Goal: Task Accomplishment & Management: Complete application form

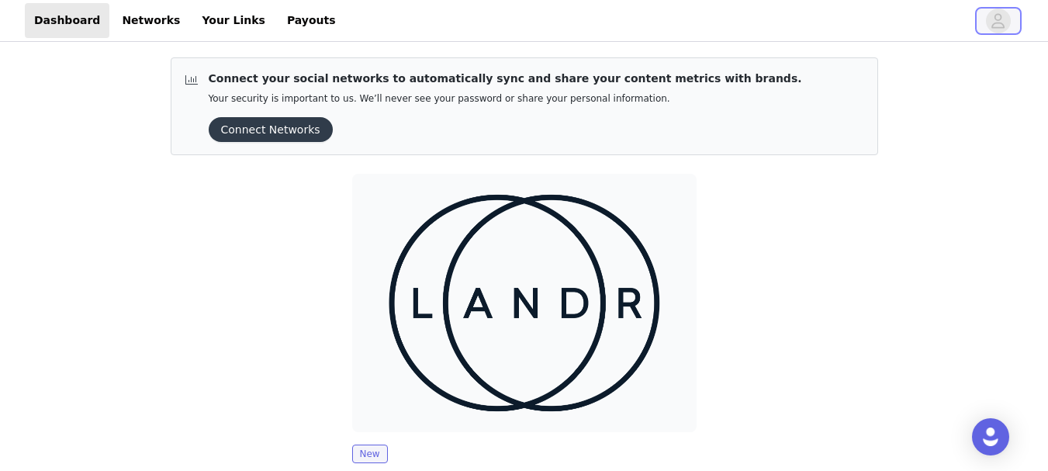
click at [1004, 13] on icon "avatar" at bounding box center [997, 21] width 15 height 25
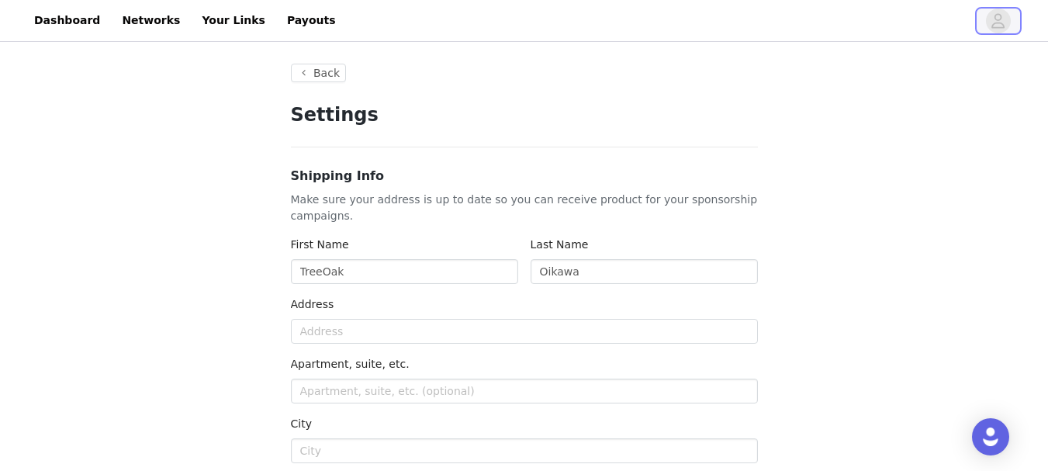
type input "+1 ([GEOGRAPHIC_DATA])"
drag, startPoint x: 428, startPoint y: 274, endPoint x: 138, endPoint y: 274, distance: 290.0
type input "[PERSON_NAME]"
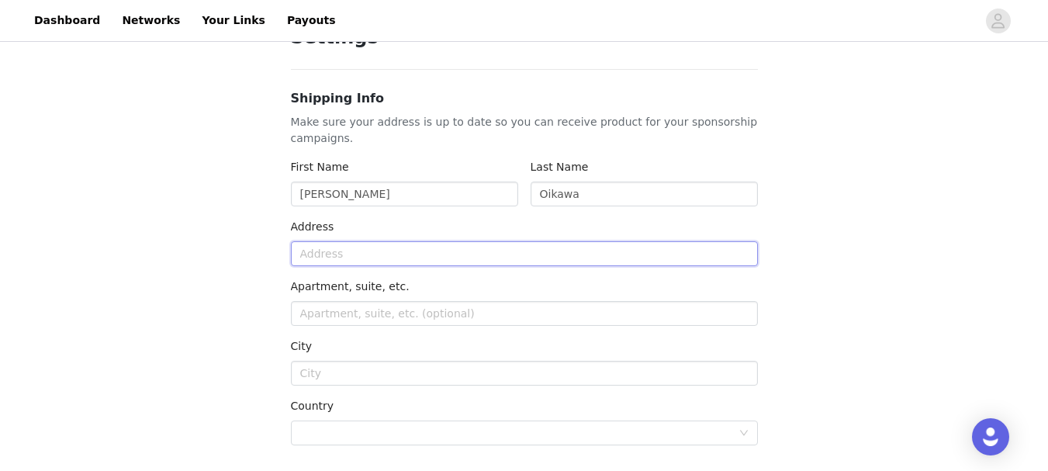
scroll to position [155, 0]
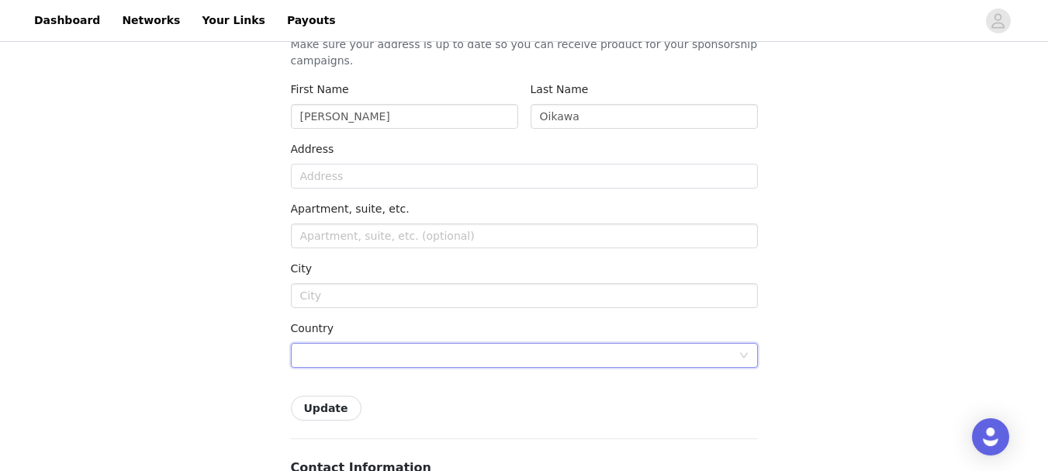
click at [347, 356] on div at bounding box center [519, 355] width 438 height 23
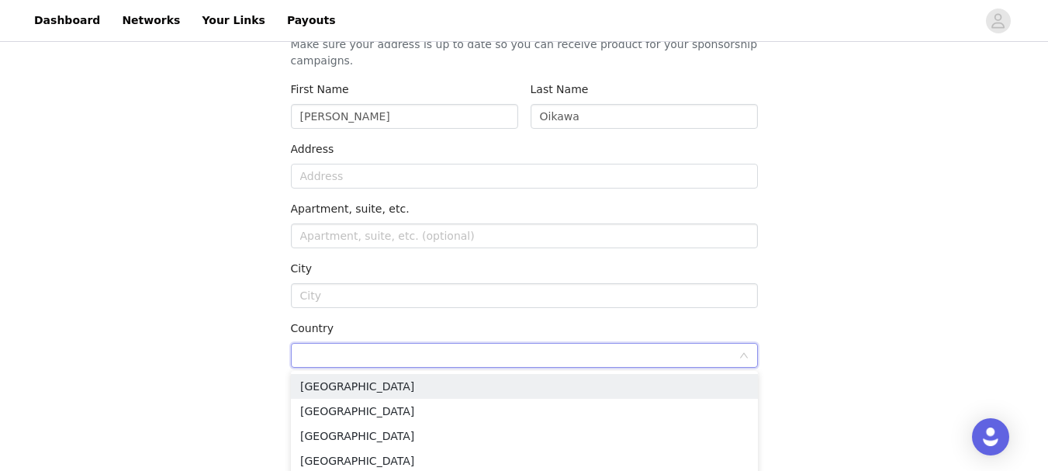
click at [363, 354] on input at bounding box center [519, 355] width 438 height 23
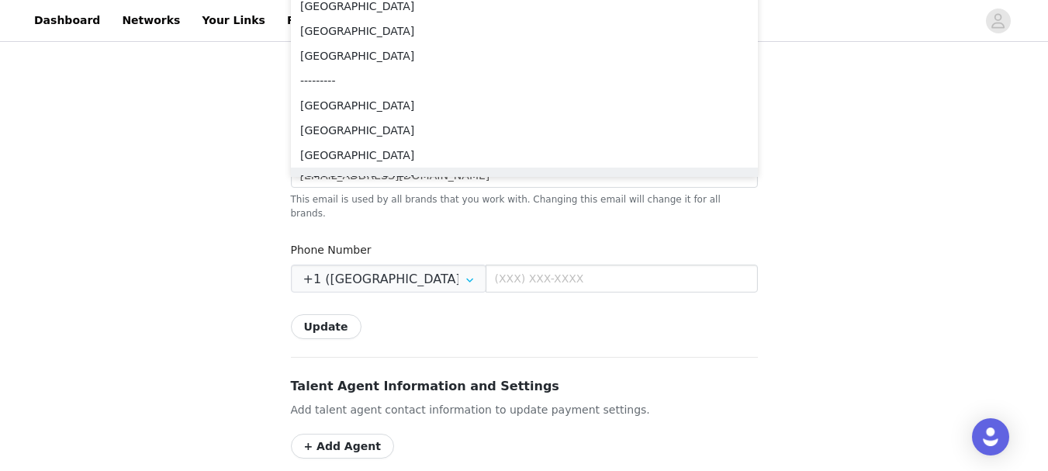
scroll to position [163, 0]
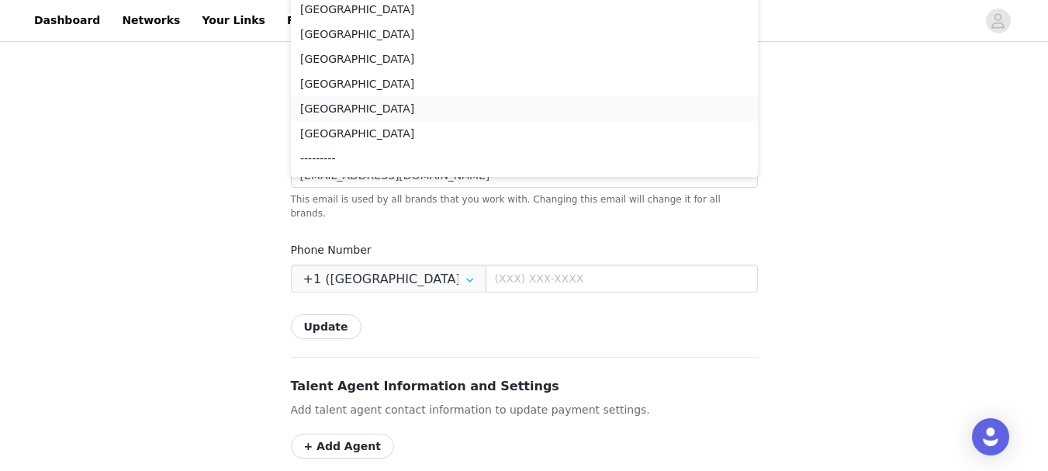
click at [411, 103] on li "[GEOGRAPHIC_DATA]" at bounding box center [524, 108] width 467 height 25
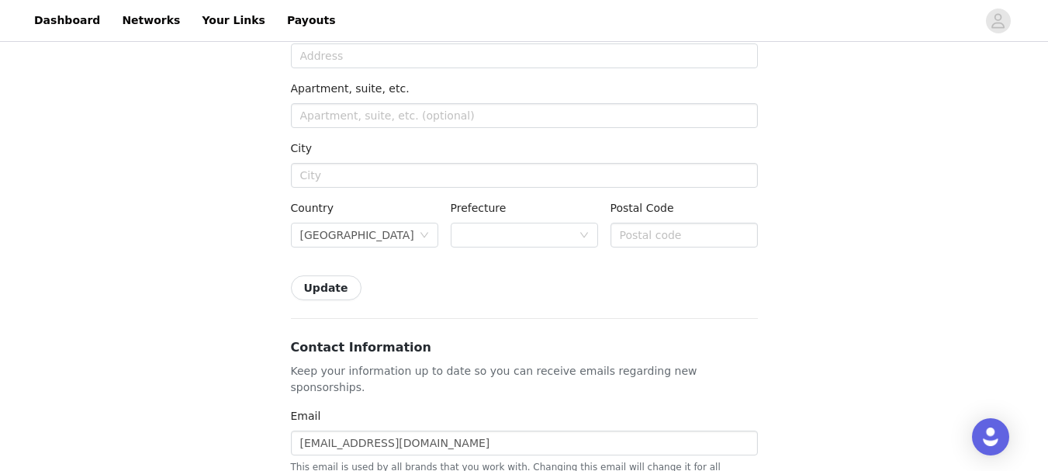
scroll to position [198, 0]
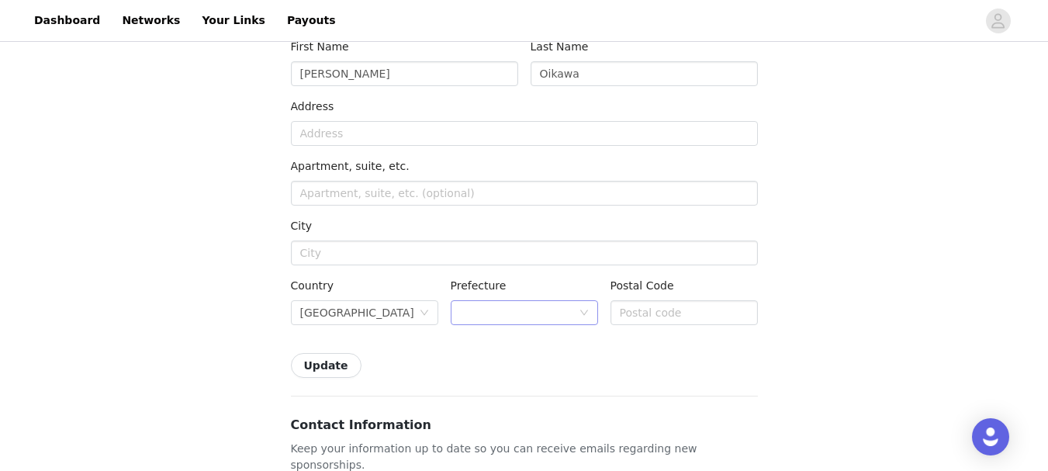
click at [534, 319] on div at bounding box center [519, 312] width 119 height 23
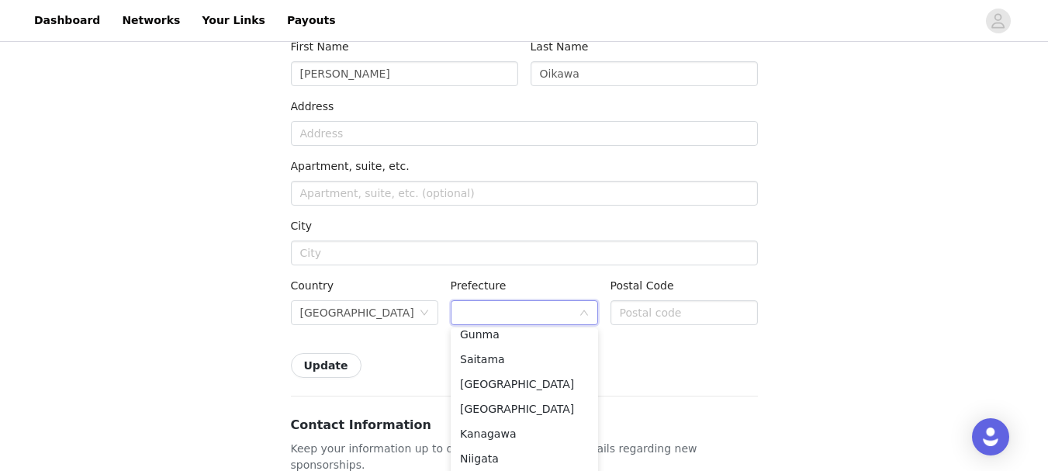
scroll to position [310, 0]
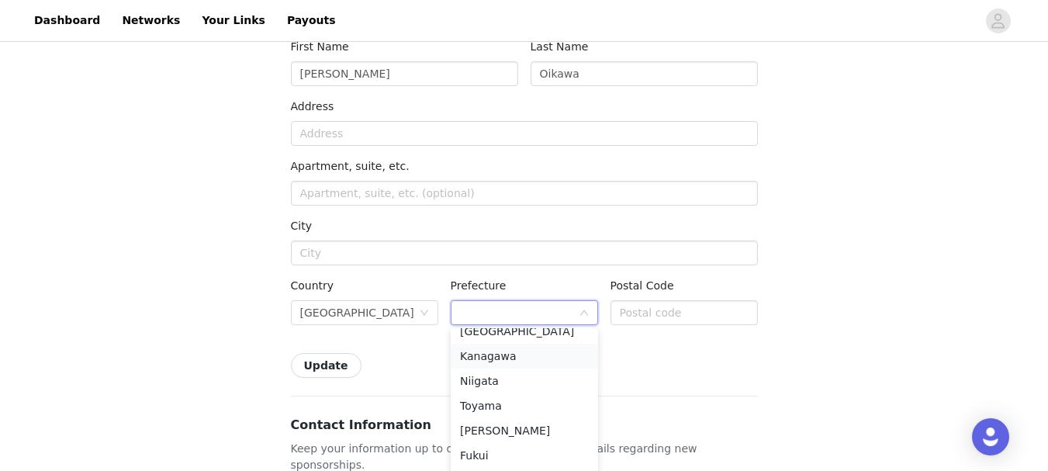
click at [544, 355] on li "Kanagawa" at bounding box center [524, 356] width 147 height 25
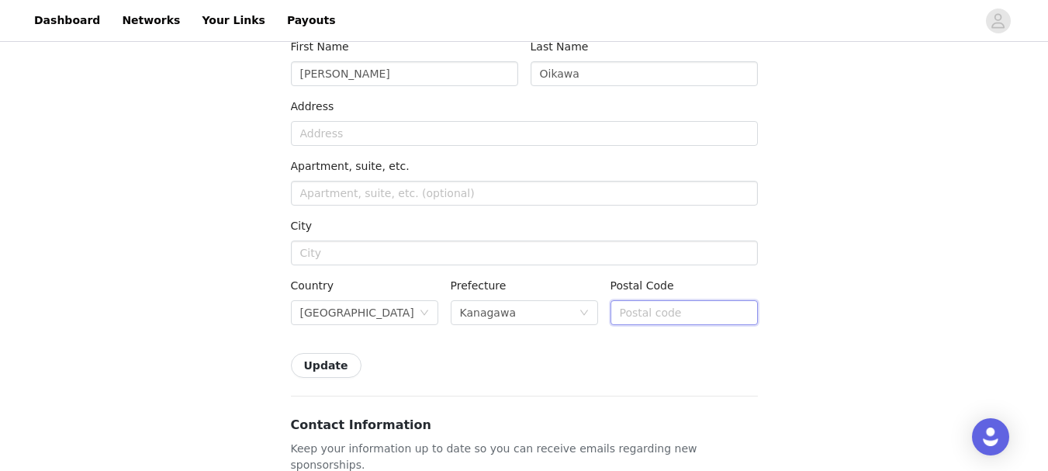
click at [718, 320] on input "text" at bounding box center [683, 312] width 147 height 25
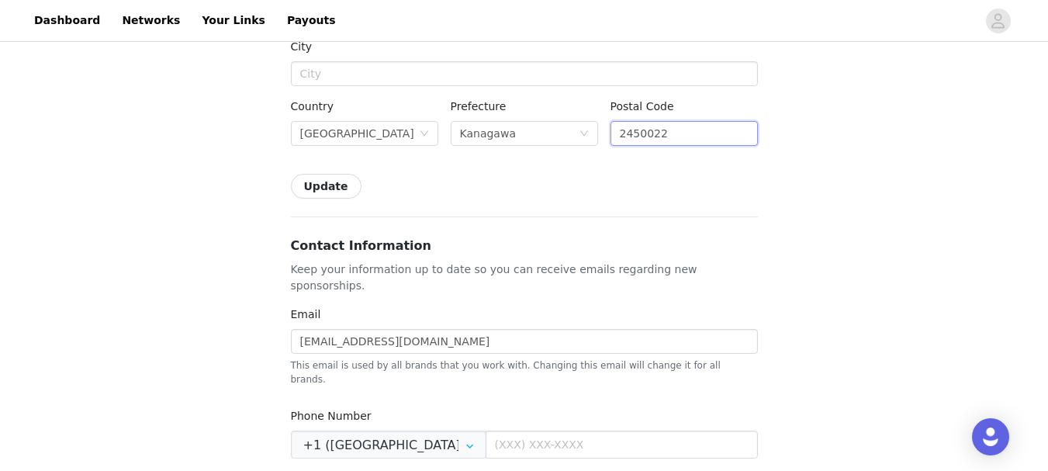
scroll to position [454, 0]
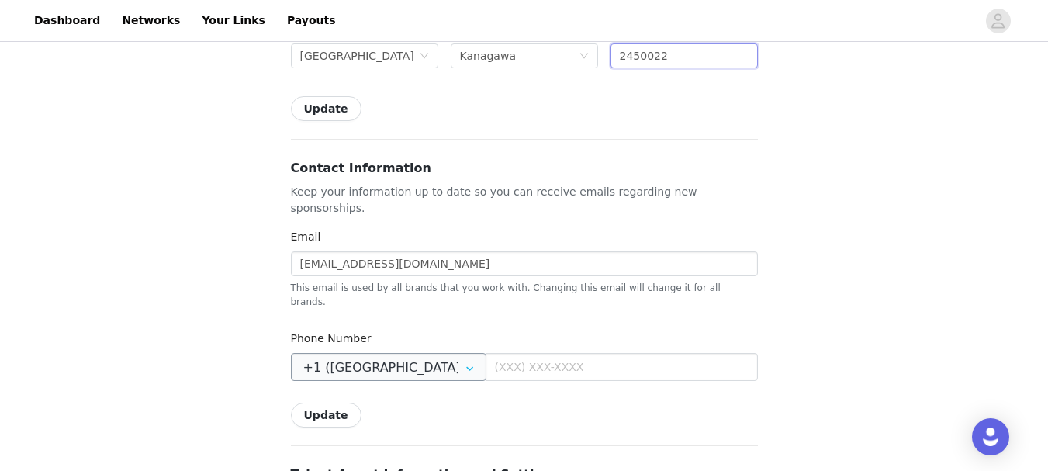
type input "2450022"
click at [426, 353] on input "+1 ([GEOGRAPHIC_DATA])" at bounding box center [388, 367] width 195 height 28
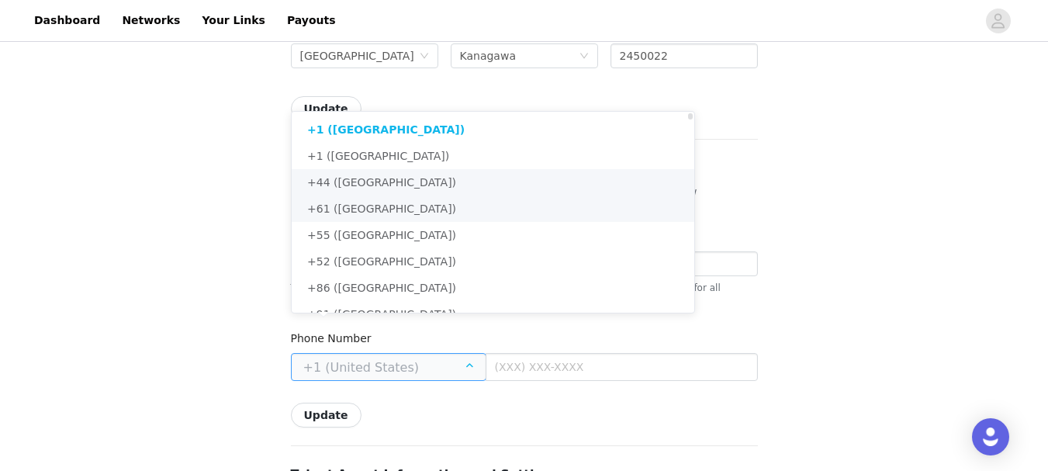
scroll to position [233, 0]
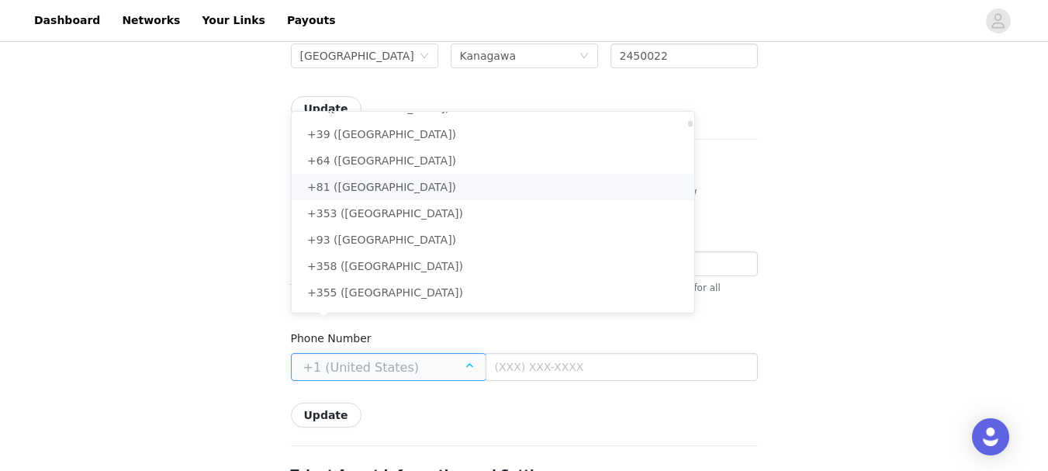
click at [423, 191] on li "+81 ([GEOGRAPHIC_DATA])" at bounding box center [499, 187] width 414 height 26
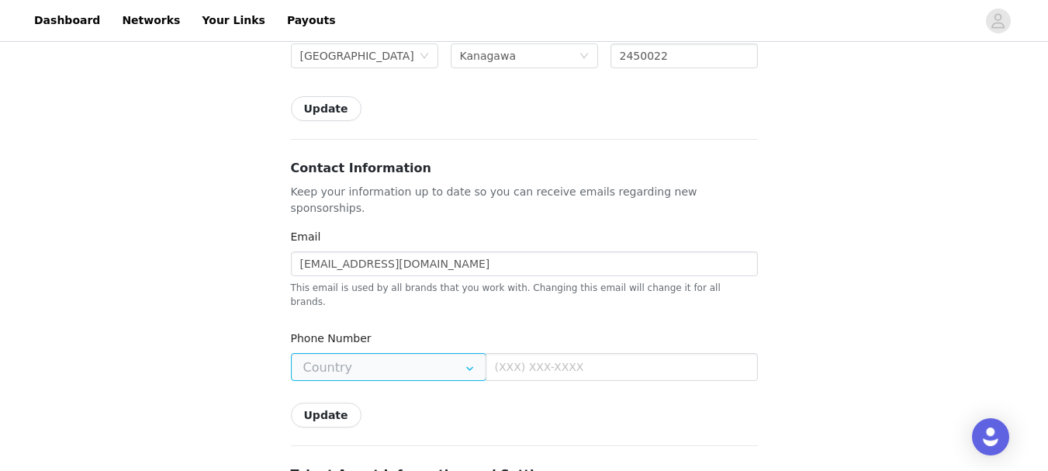
type input "+81 ([GEOGRAPHIC_DATA])"
click at [609, 353] on input "text" at bounding box center [621, 367] width 272 height 28
type input "9047416531"
click at [161, 350] on div "Back Settings Shipping Info Make sure your address is up to date so you can rec…" at bounding box center [524, 314] width 1048 height 1447
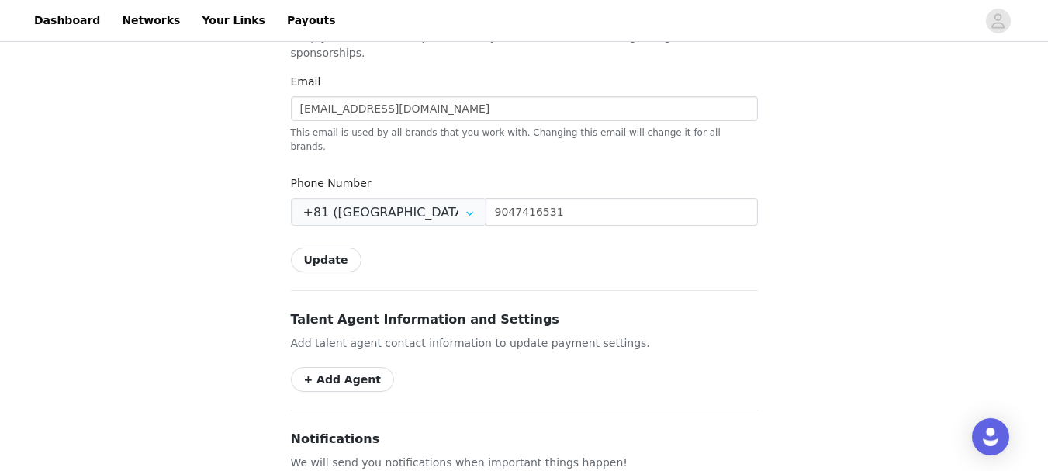
click at [334, 247] on button "Update" at bounding box center [326, 259] width 71 height 25
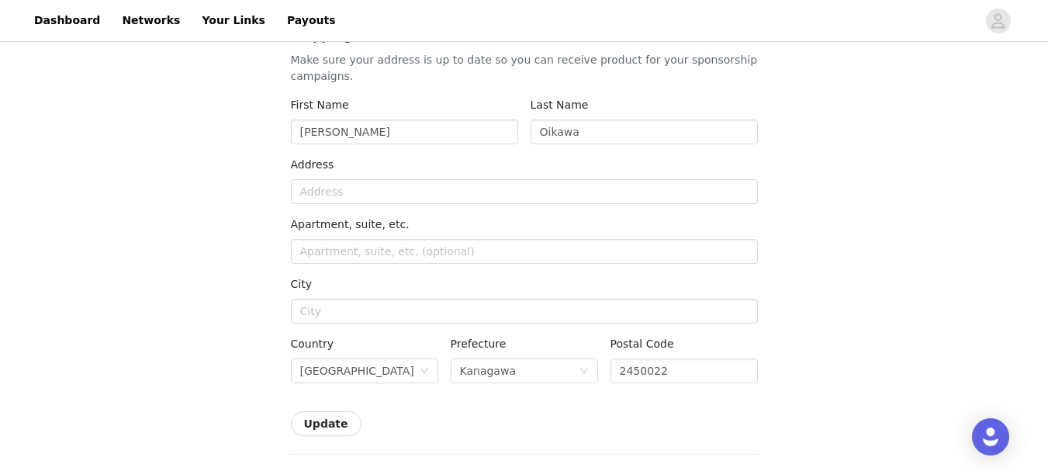
scroll to position [0, 0]
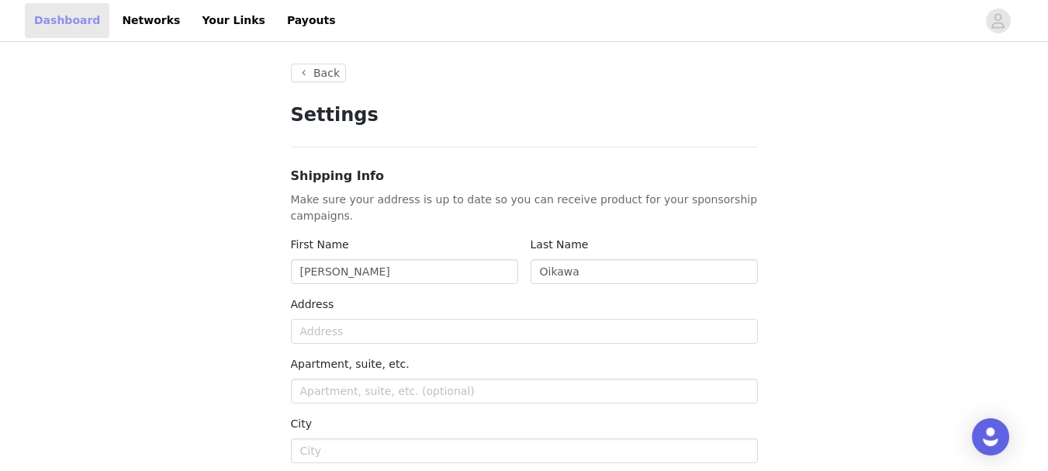
click at [49, 16] on link "Dashboard" at bounding box center [67, 20] width 85 height 35
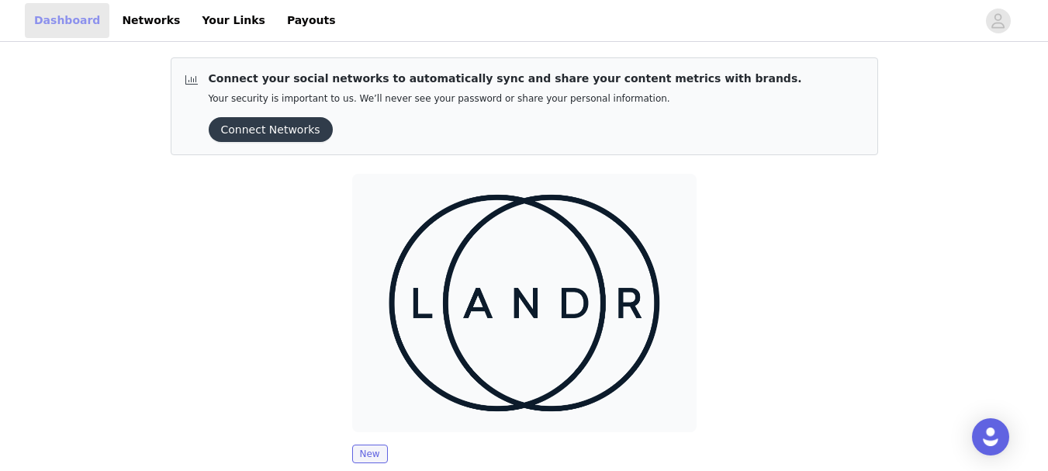
scroll to position [186, 0]
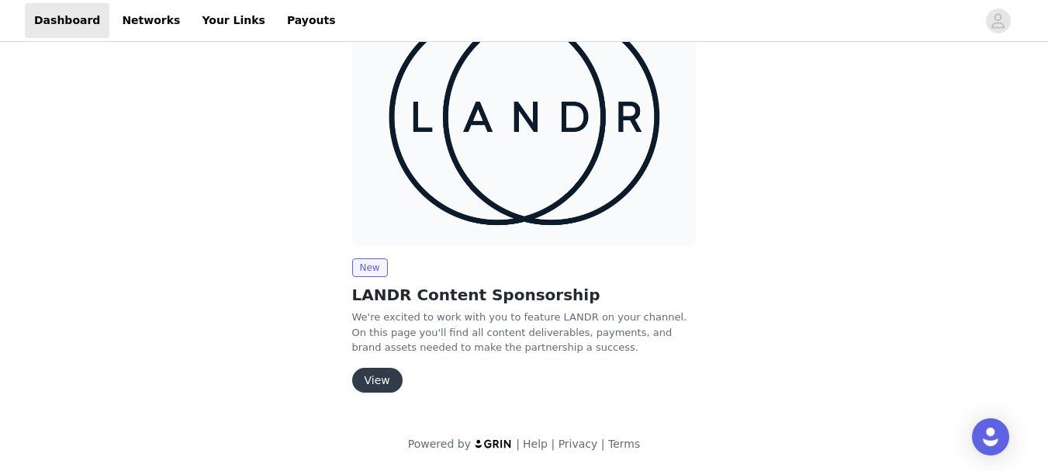
click at [369, 381] on button "View" at bounding box center [377, 380] width 50 height 25
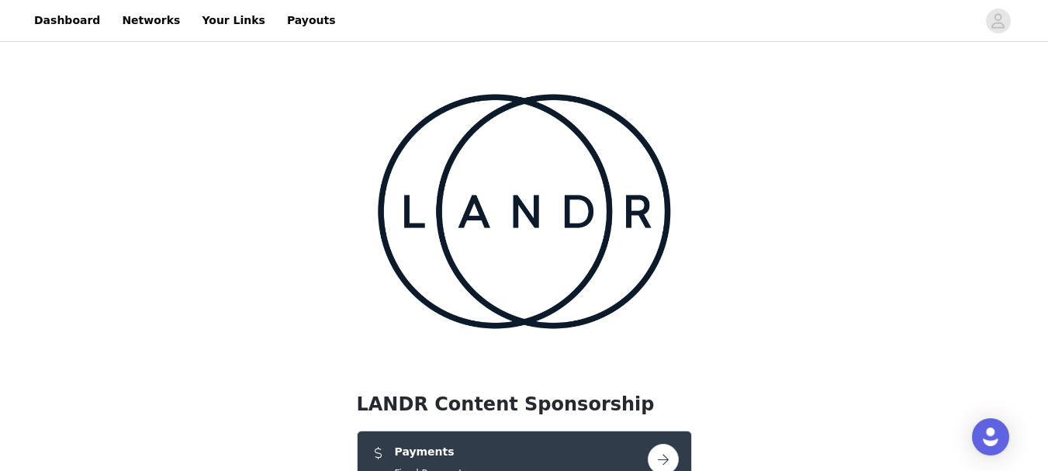
click at [668, 444] on button "button" at bounding box center [662, 459] width 31 height 31
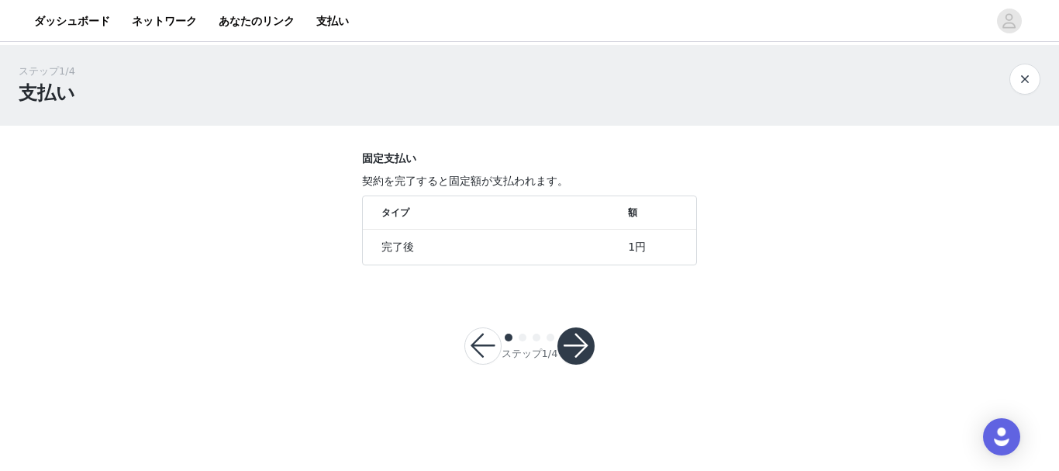
click at [578, 353] on button "button" at bounding box center [576, 345] width 37 height 37
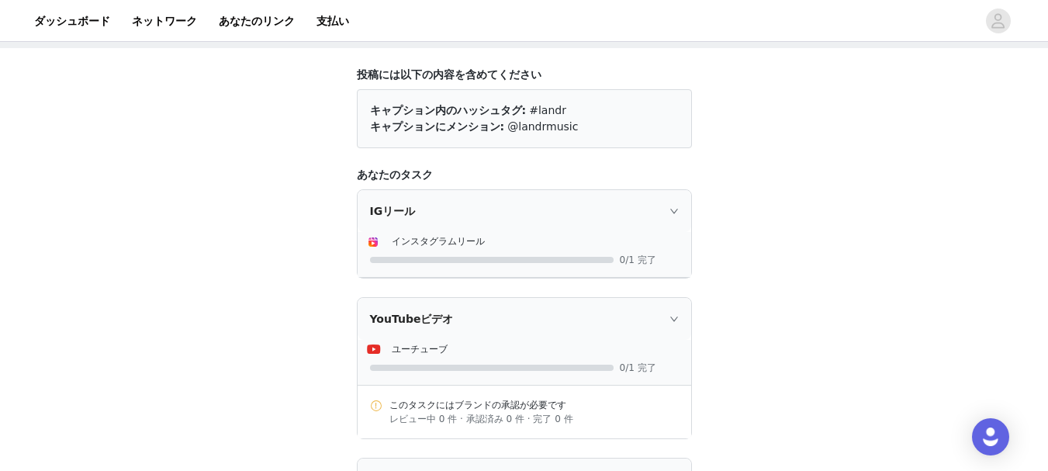
scroll to position [155, 0]
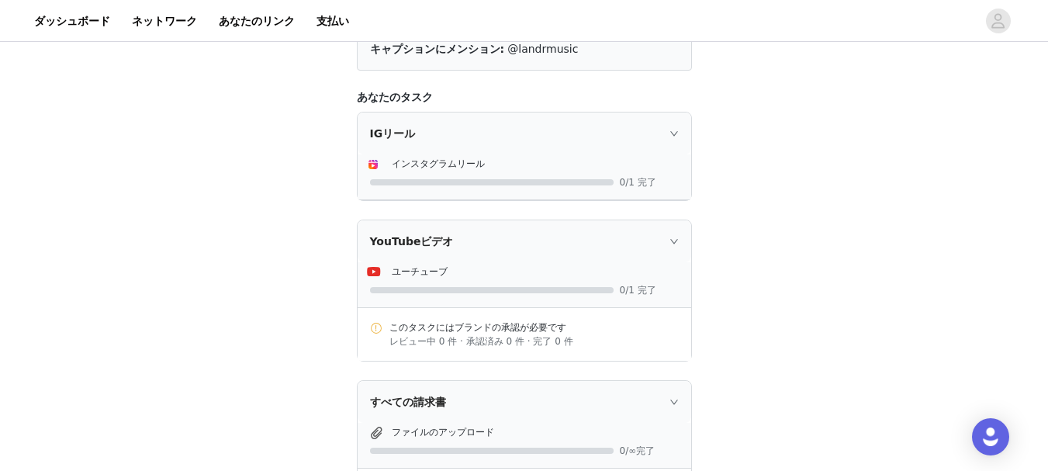
click at [587, 174] on div at bounding box center [526, 182] width 312 height 16
click at [671, 135] on icon "アイコン: 右" at bounding box center [673, 133] width 9 height 9
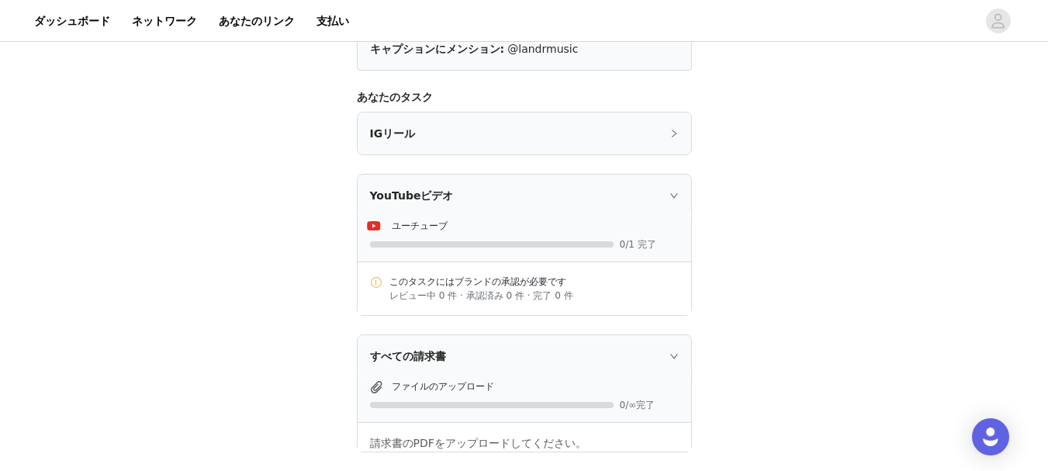
click at [671, 135] on icon "アイコン: 右" at bounding box center [673, 133] width 9 height 9
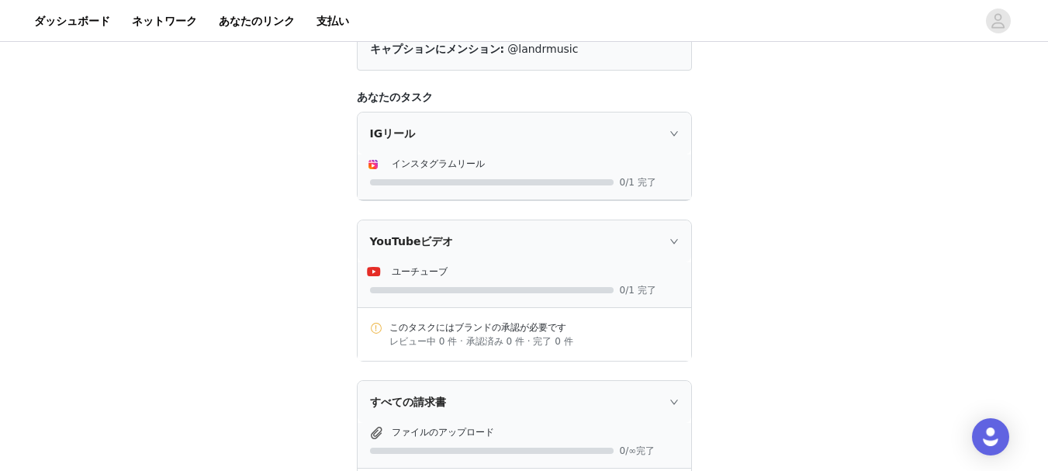
click at [452, 161] on font "インスタグラムリール" at bounding box center [438, 163] width 93 height 11
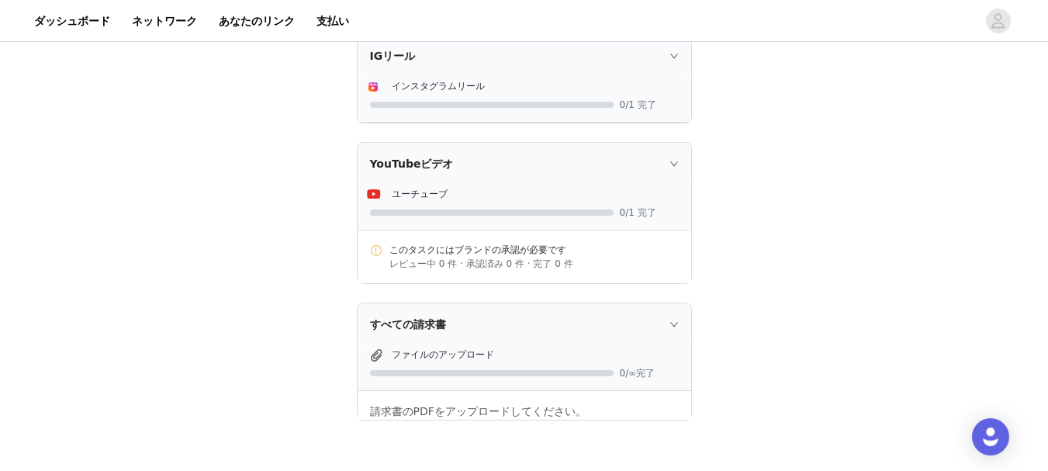
scroll to position [331, 0]
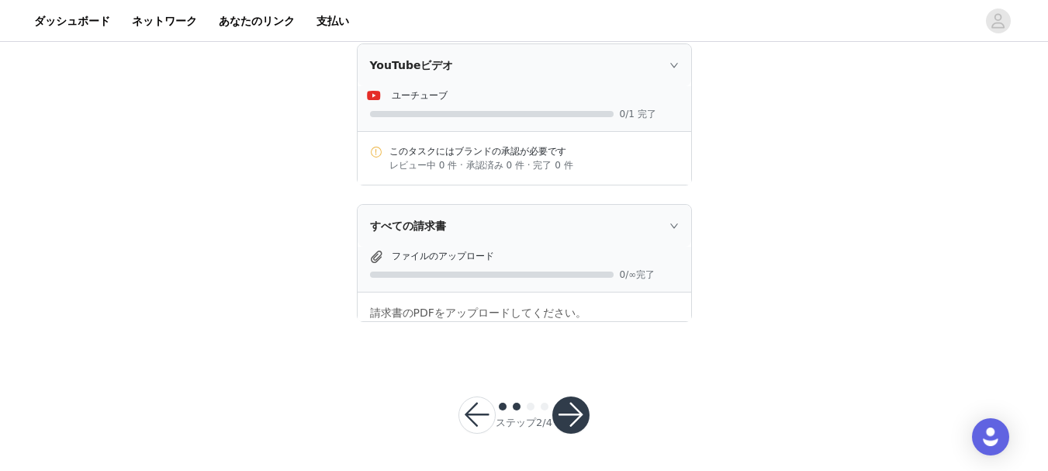
click at [574, 409] on button "button" at bounding box center [570, 414] width 37 height 37
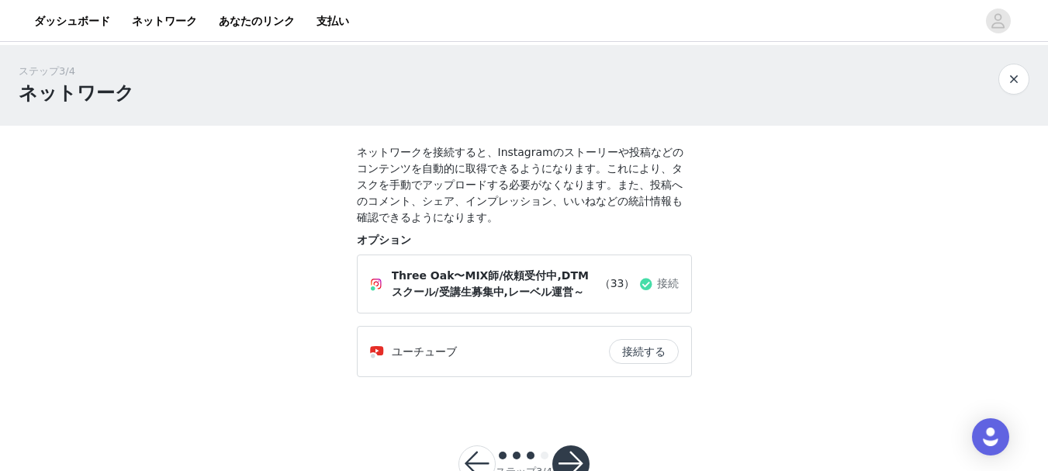
click at [575, 445] on button "button" at bounding box center [570, 463] width 37 height 37
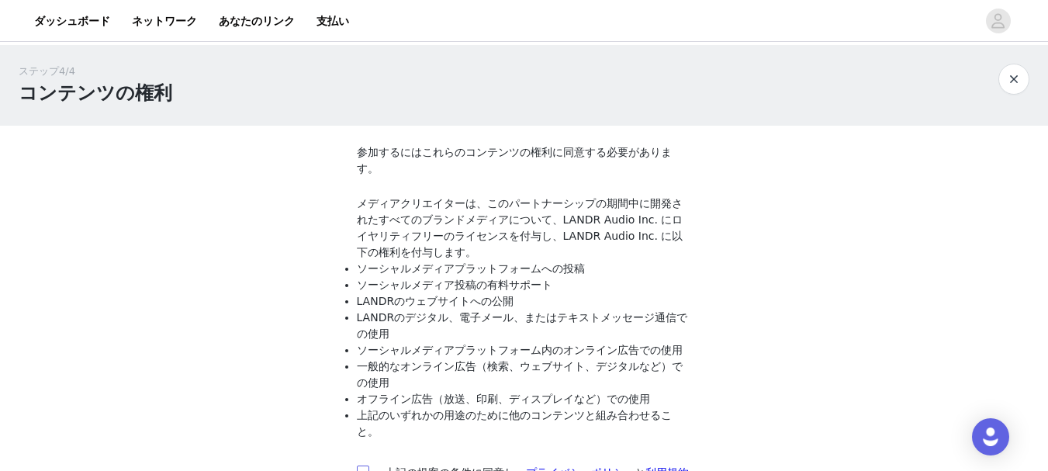
click at [364, 465] on input "checkbox" at bounding box center [362, 470] width 11 height 11
checkbox input "true"
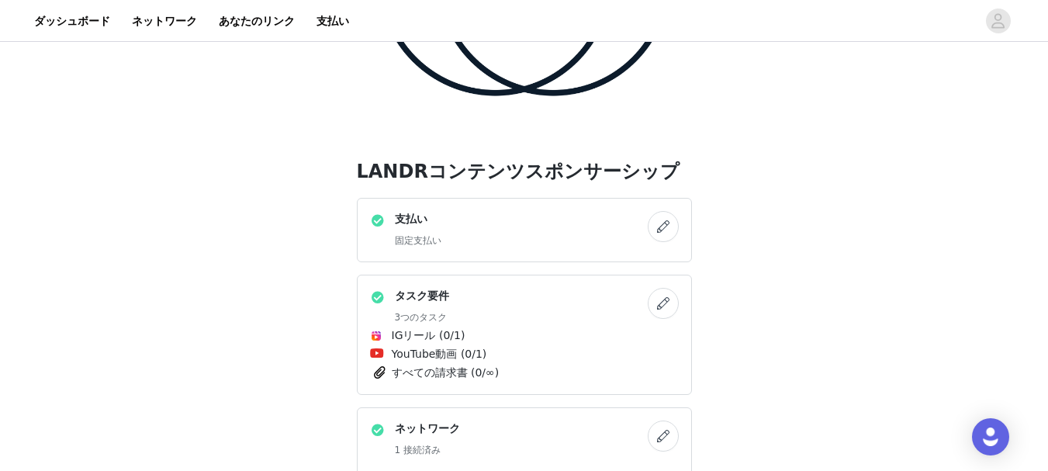
scroll to position [390, 0]
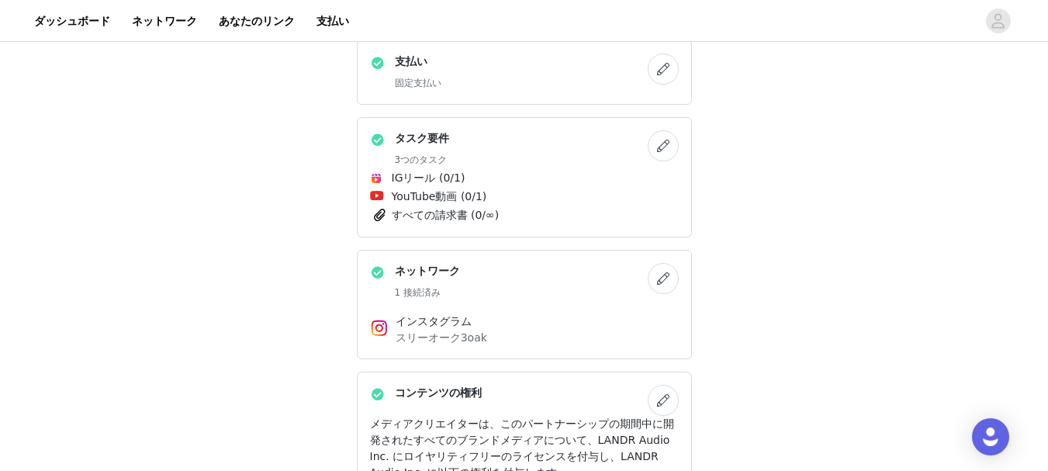
click at [666, 385] on button "button" at bounding box center [662, 400] width 31 height 31
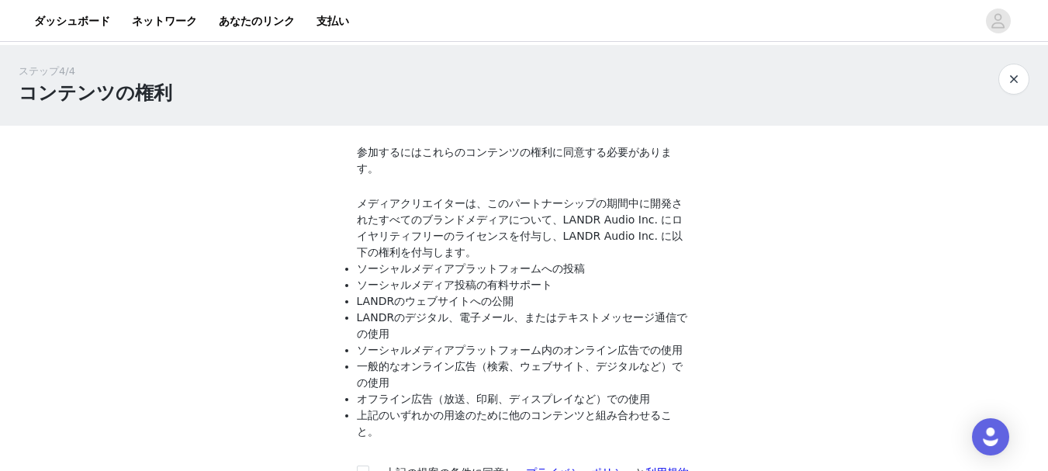
scroll to position [100, 0]
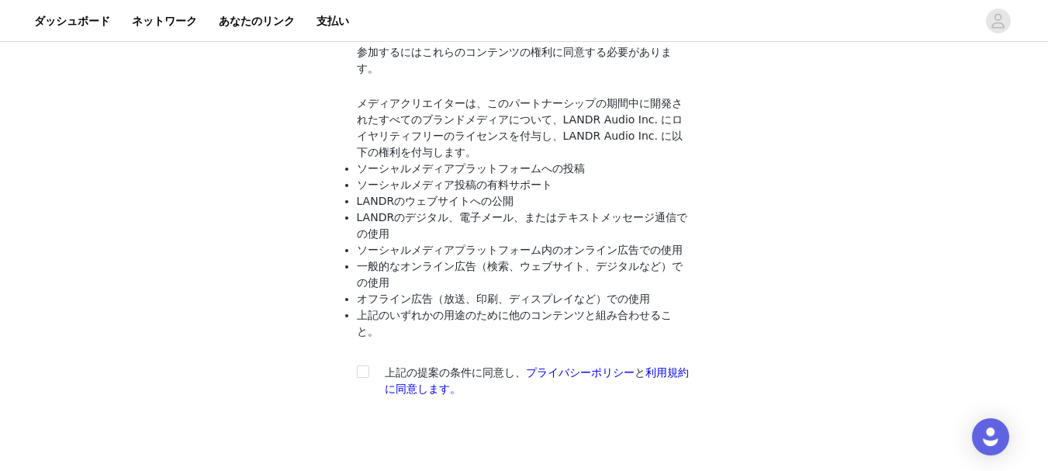
click at [355, 292] on section "参加するにはこれらのコンテンツの権利に同意する必要があります。 メディアクリエイターは、このパートナーシップの期間中に開発されたすべてのブランドメディアについ…" at bounding box center [524, 233] width 372 height 415
click at [360, 365] on input "checkbox" at bounding box center [362, 370] width 11 height 11
checkbox input "true"
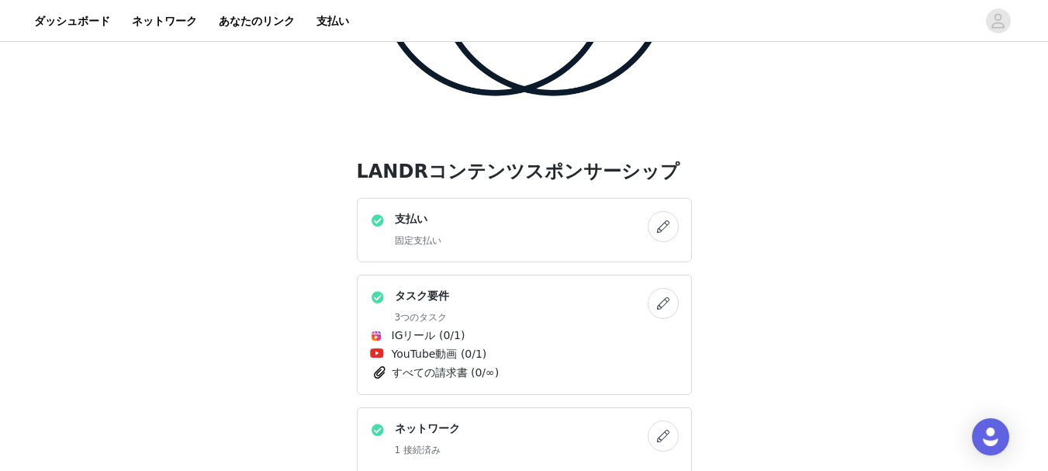
scroll to position [390, 0]
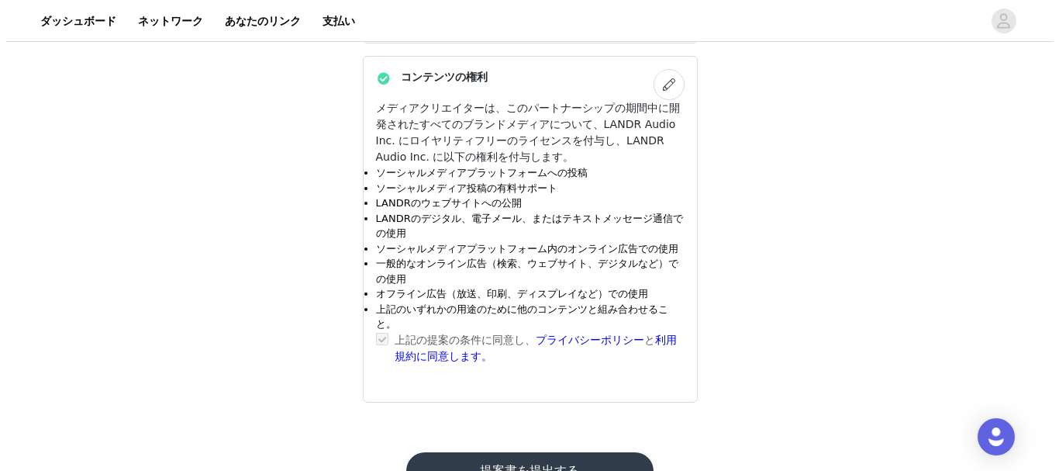
scroll to position [0, 0]
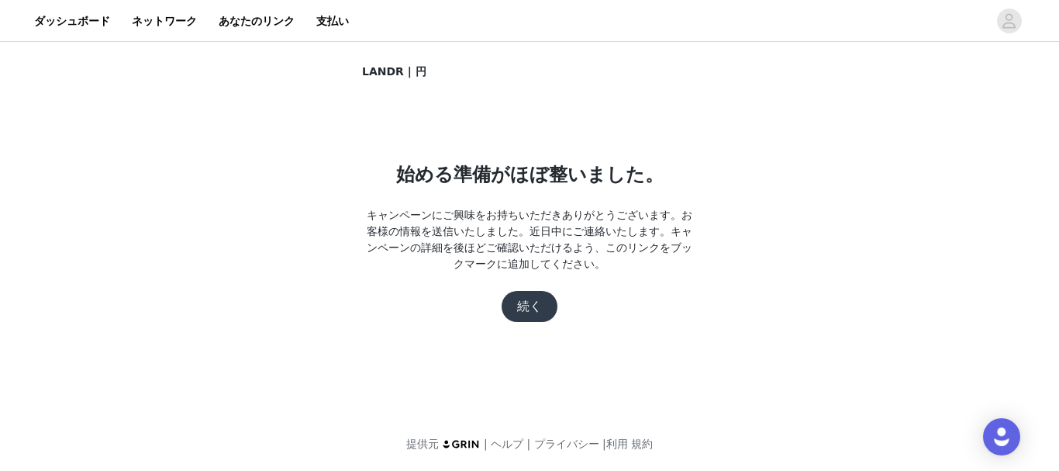
click at [535, 295] on button "続く" at bounding box center [530, 306] width 56 height 31
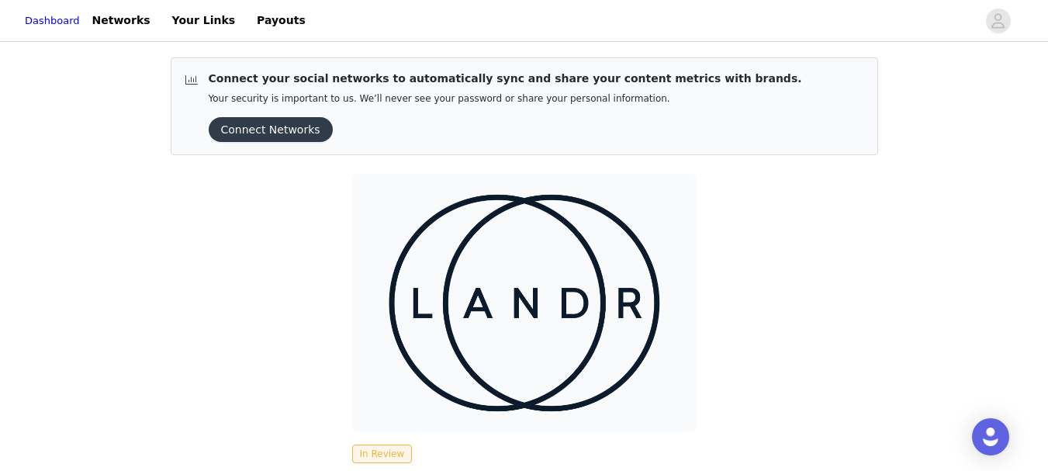
click at [273, 125] on button "Connect Networks" at bounding box center [271, 129] width 124 height 25
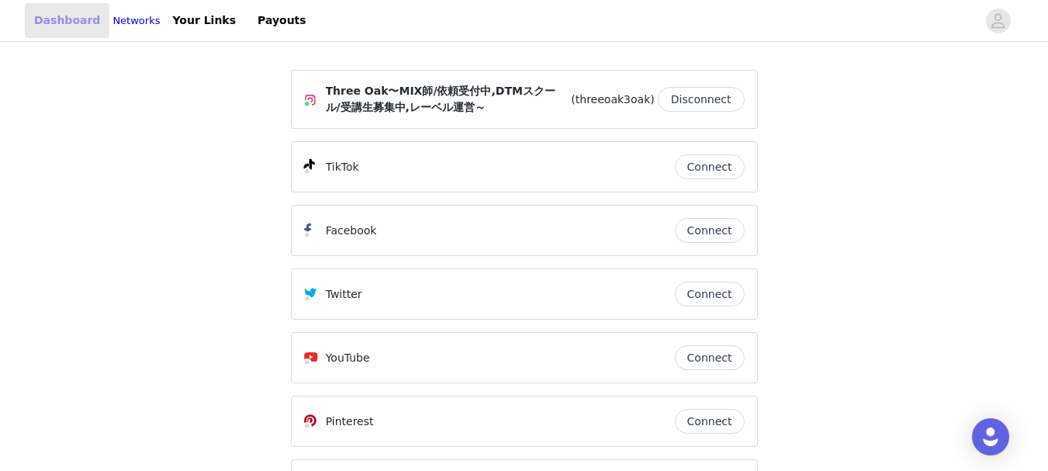
click at [57, 24] on link "Dashboard" at bounding box center [67, 20] width 85 height 35
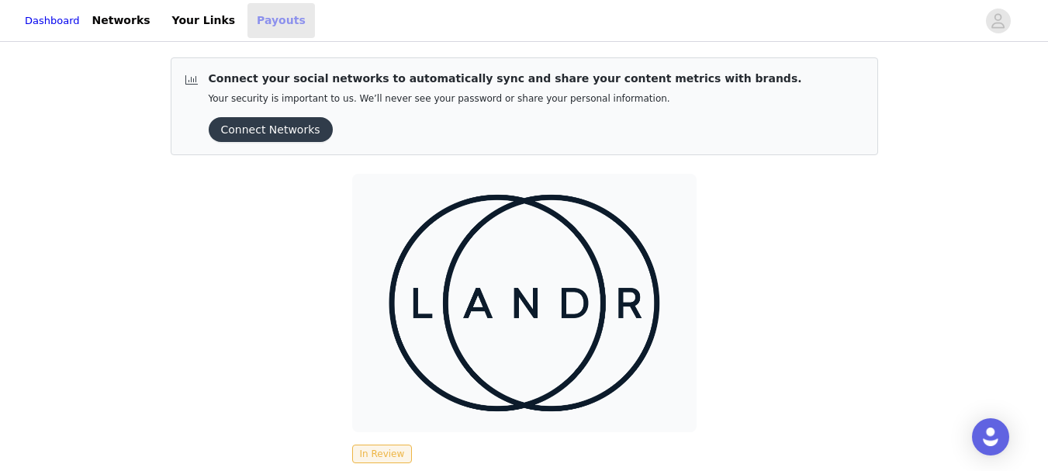
click at [285, 22] on link "Payouts" at bounding box center [280, 20] width 67 height 35
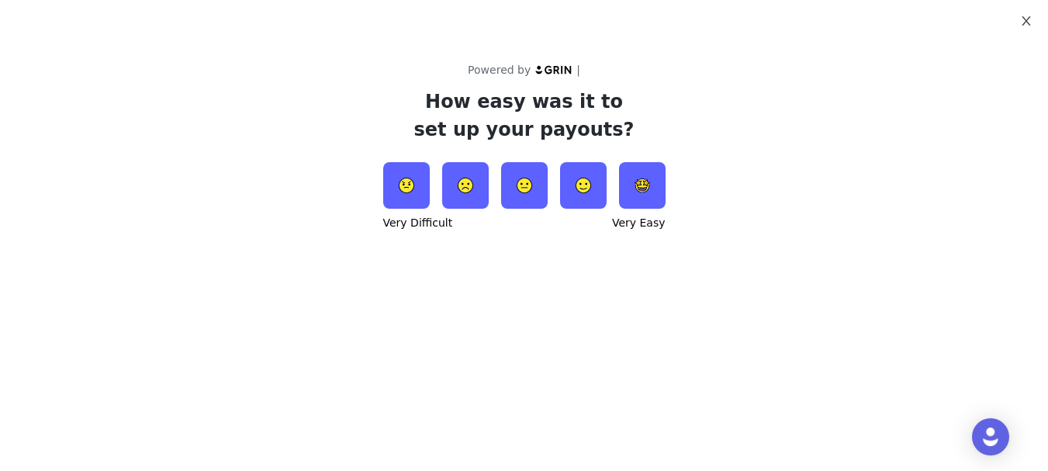
click at [1025, 25] on icon "icon: close" at bounding box center [1026, 21] width 12 height 12
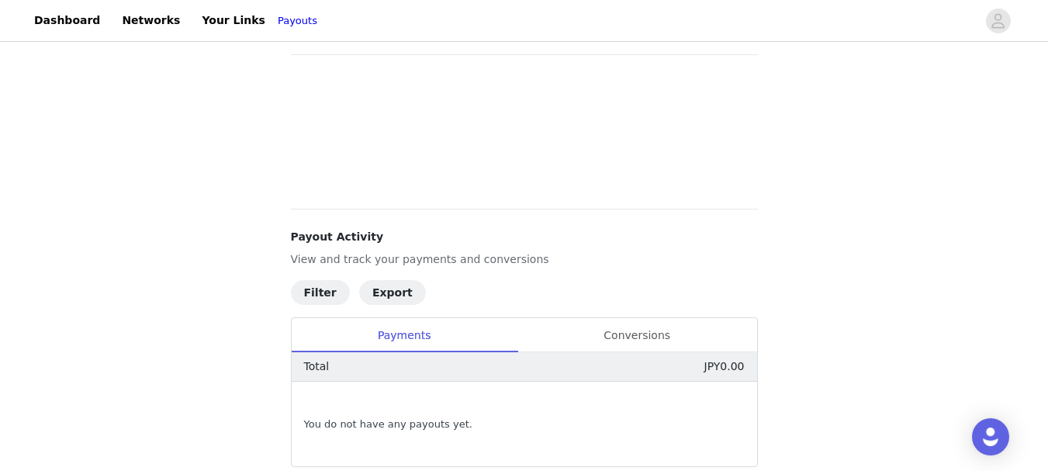
scroll to position [155, 0]
